Goal: Task Accomplishment & Management: Use online tool/utility

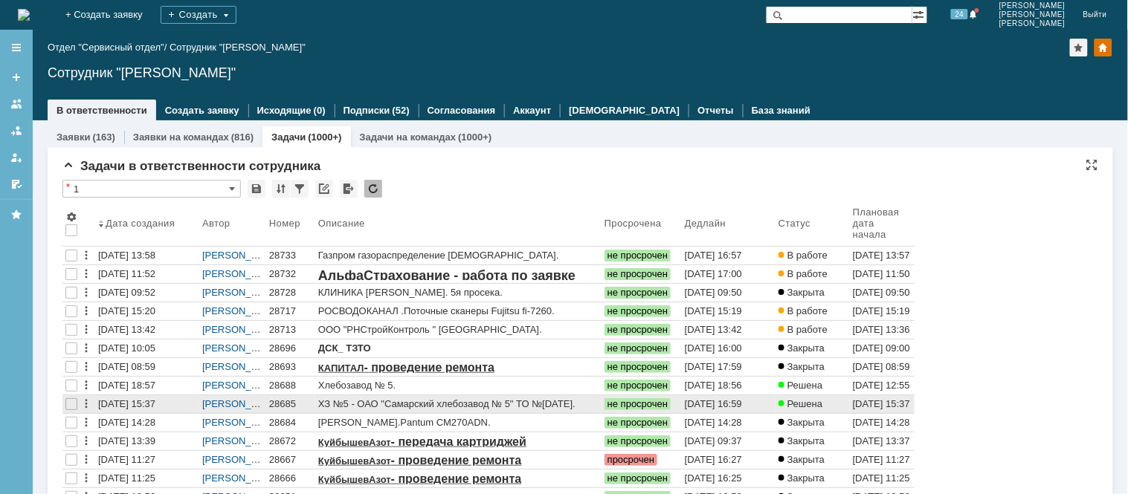
click at [277, 401] on div "28685" at bounding box center [290, 405] width 43 height 12
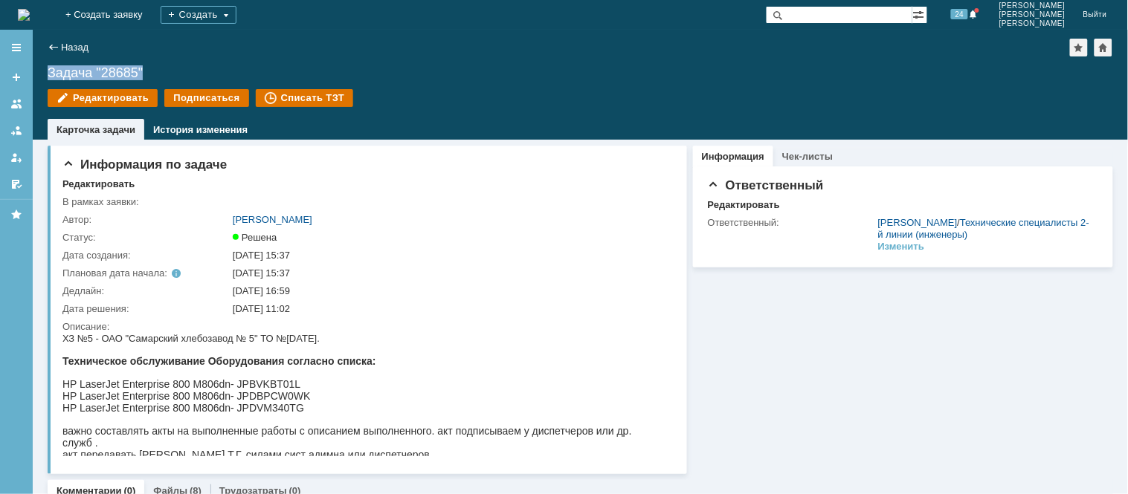
drag, startPoint x: 155, startPoint y: 68, endPoint x: 43, endPoint y: 74, distance: 111.7
click at [43, 74] on div "Назад | Задача "28685" Задача "28685" Редактировать Подписаться Списать ТЗТ tas…" at bounding box center [580, 85] width 1095 height 110
copy div "Задача "28685""
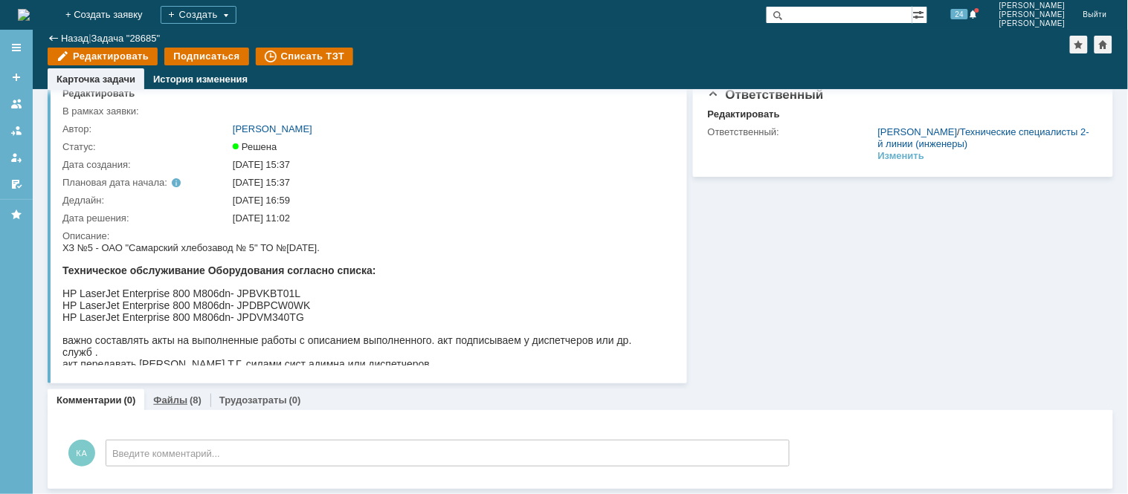
click at [169, 400] on link "Файлы" at bounding box center [170, 400] width 34 height 11
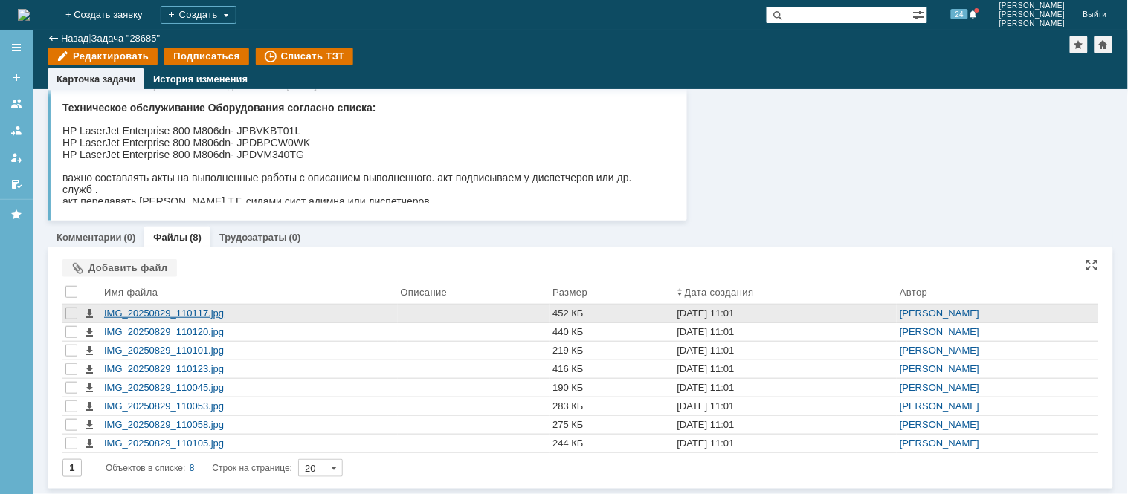
click at [170, 305] on div "IMG_20250829_110117.jpg" at bounding box center [249, 314] width 297 height 18
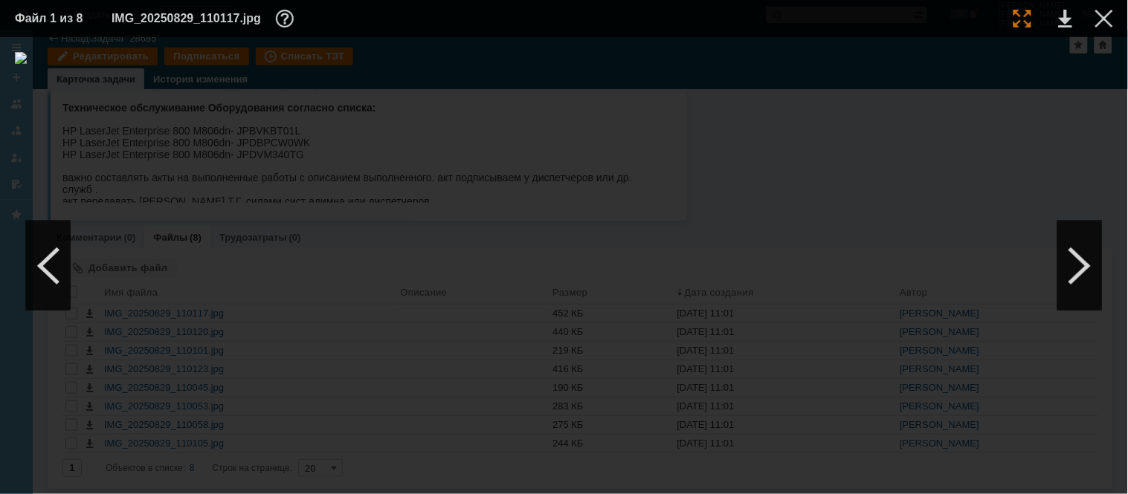
click at [1022, 18] on div at bounding box center [1022, 19] width 18 height 18
drag, startPoint x: 748, startPoint y: 489, endPoint x: 883, endPoint y: 488, distance: 134.6
click at [883, 488] on div at bounding box center [564, 265] width 1128 height 457
click at [1072, 268] on div at bounding box center [1079, 266] width 45 height 89
click at [1016, 18] on div at bounding box center [1022, 19] width 18 height 18
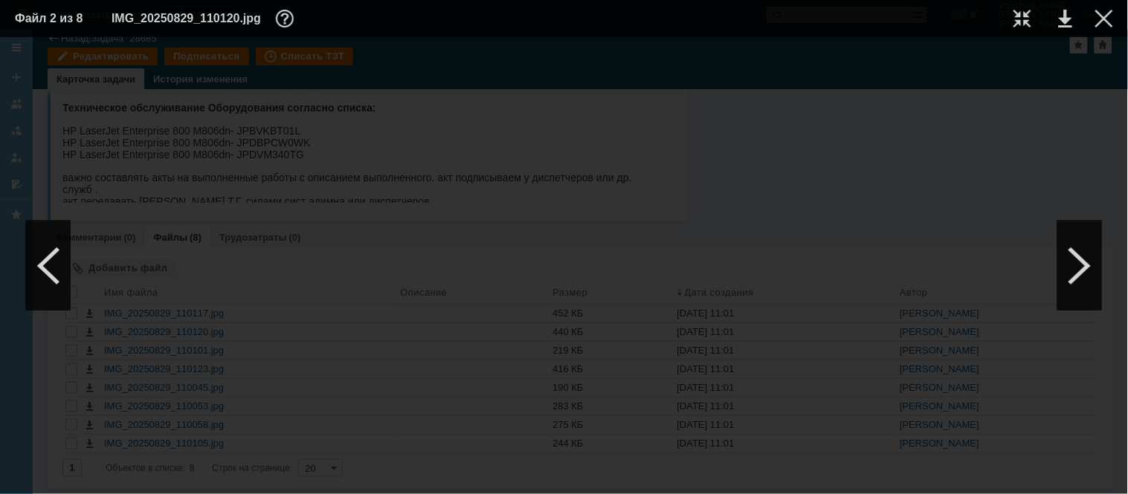
scroll to position [448, 575]
drag, startPoint x: 855, startPoint y: 492, endPoint x: 900, endPoint y: 483, distance: 45.5
click at [978, 478] on div at bounding box center [564, 265] width 1128 height 457
drag, startPoint x: 633, startPoint y: 488, endPoint x: 772, endPoint y: 485, distance: 138.3
click at [775, 487] on div at bounding box center [564, 265] width 1128 height 457
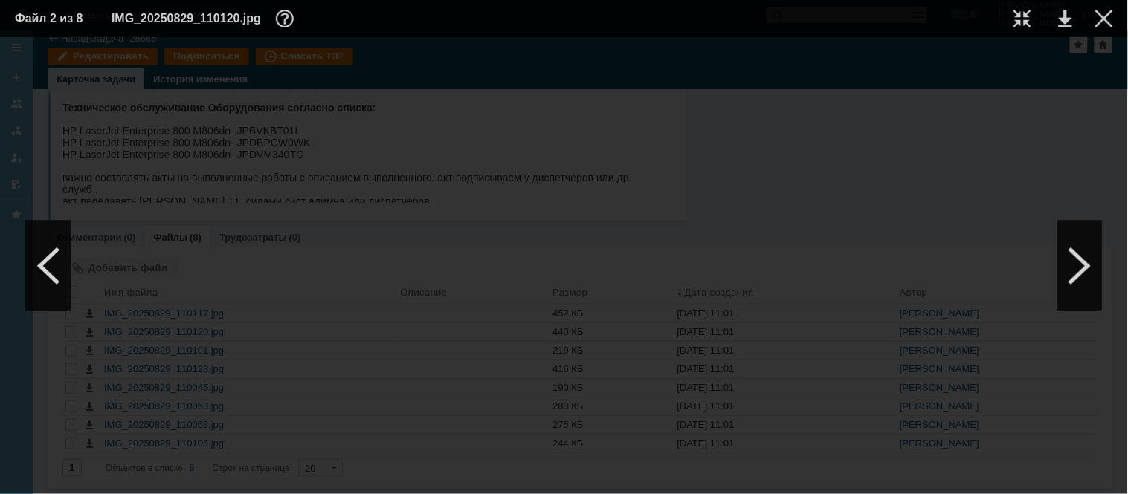
scroll to position [944, 859]
drag, startPoint x: 656, startPoint y: 486, endPoint x: 722, endPoint y: 454, distance: 73.8
click at [717, 477] on div at bounding box center [564, 265] width 1128 height 457
click at [1086, 280] on div at bounding box center [1079, 266] width 45 height 89
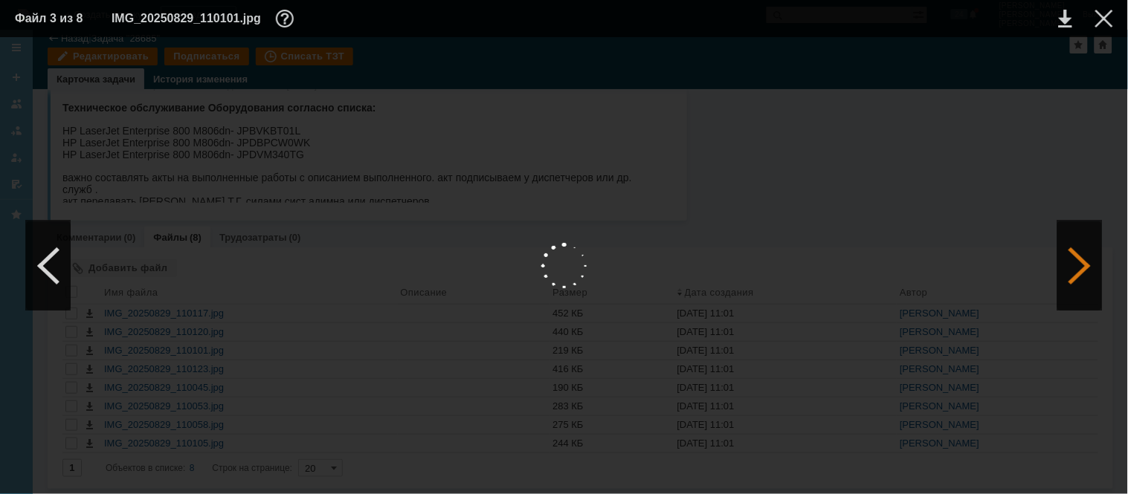
scroll to position [0, 0]
click at [1078, 256] on div at bounding box center [1079, 266] width 45 height 89
drag, startPoint x: 1081, startPoint y: 256, endPoint x: 885, endPoint y: 144, distance: 226.1
click at [880, 158] on div "ИНФОРМАЦИЯ О ФАЙЛЕ Имя файла: IMG_20250829_110123.jpg Размер: 416.02КБ Дата соз…" at bounding box center [564, 265] width 1128 height 457
click at [1027, 16] on div at bounding box center [1022, 19] width 18 height 18
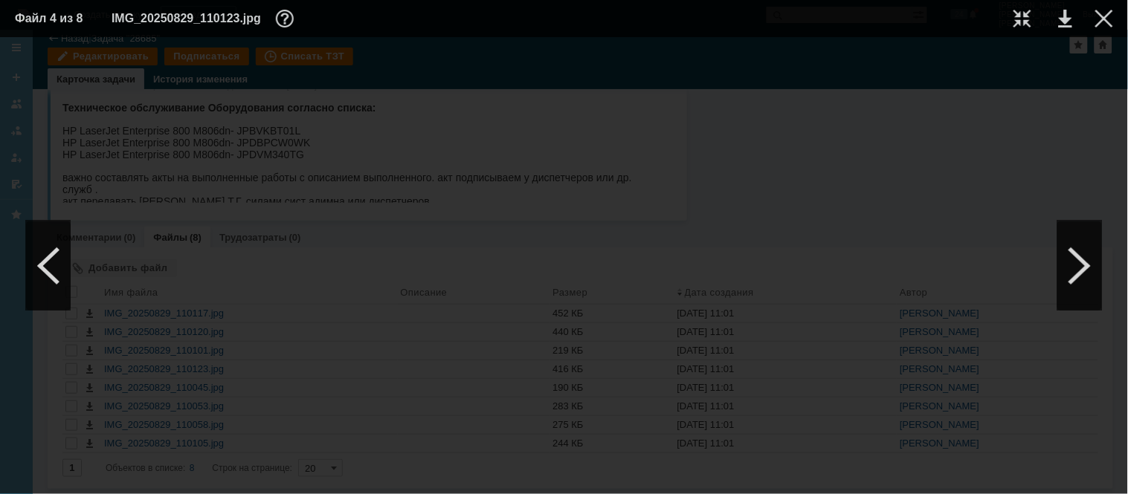
scroll to position [471, 503]
drag, startPoint x: 773, startPoint y: 487, endPoint x: 897, endPoint y: 497, distance: 124.5
click at [897, 494] on html "Идет загрузка, пожалуйста, подождите. На домашнюю + Создать заявку Создать 24 […" at bounding box center [564, 247] width 1128 height 494
